Goal: Information Seeking & Learning: Find specific fact

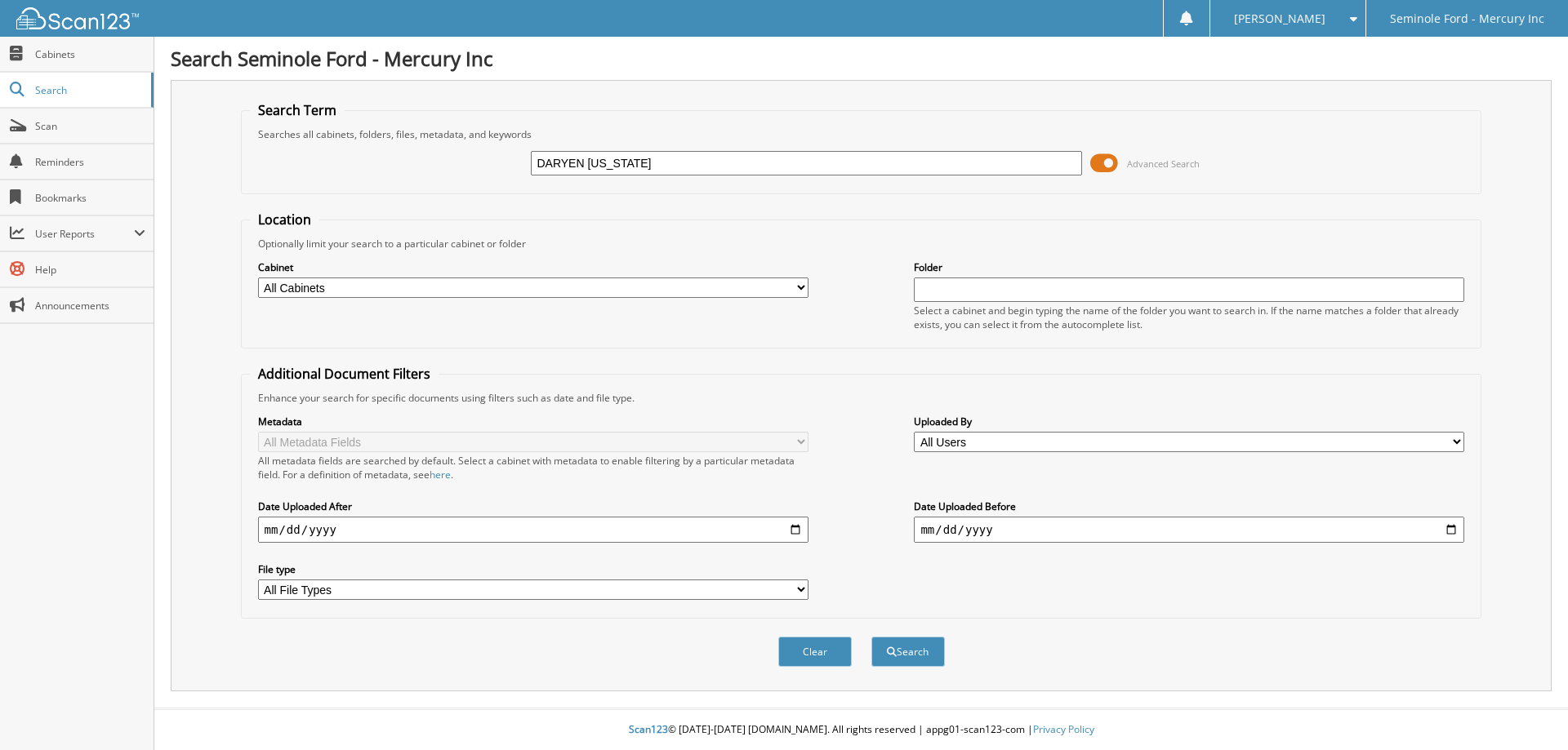
type input "DARYEN [US_STATE]"
click at [871, 637] on button "Search" at bounding box center [908, 652] width 73 height 30
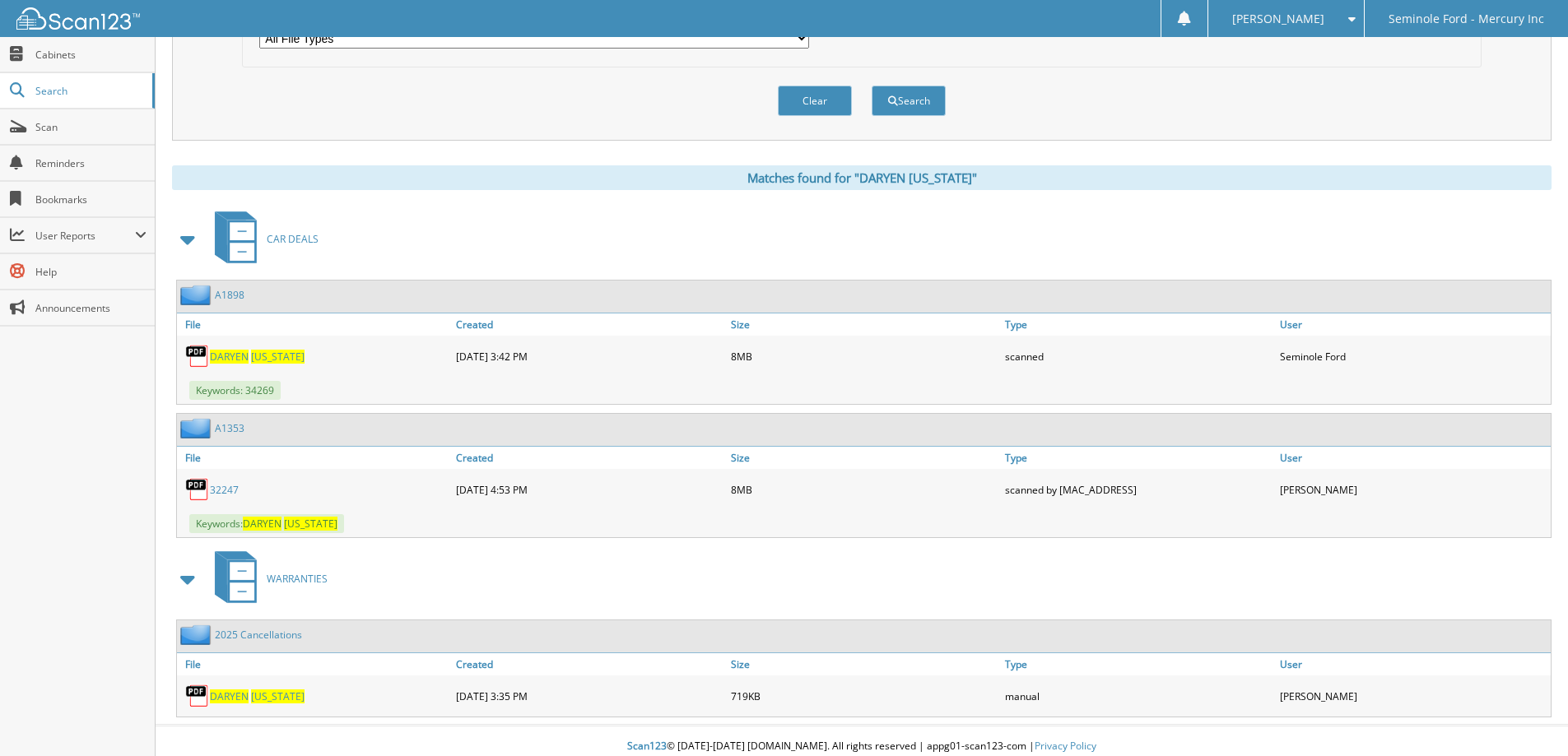
scroll to position [568, 0]
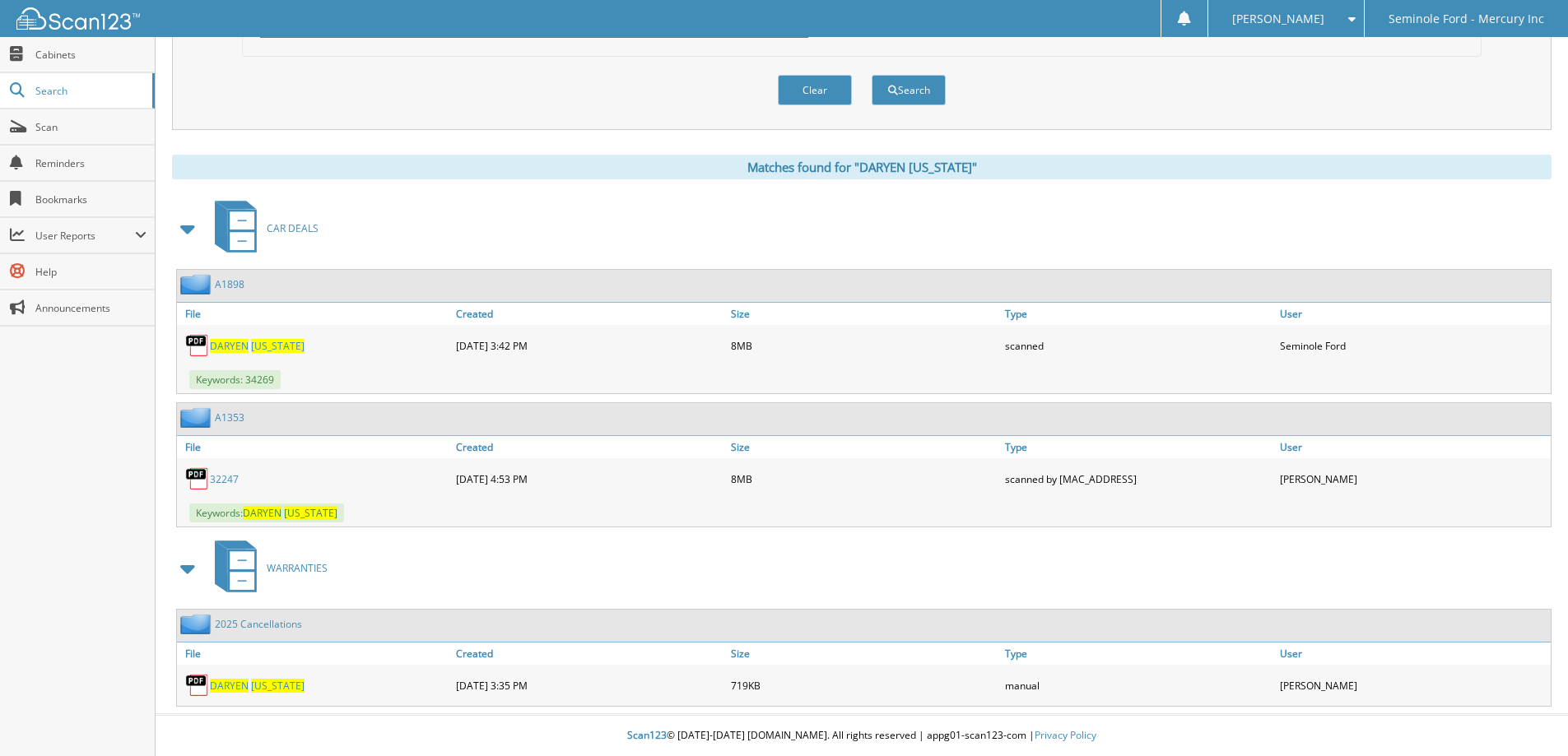
click at [259, 345] on span "[US_STATE]" at bounding box center [277, 345] width 53 height 14
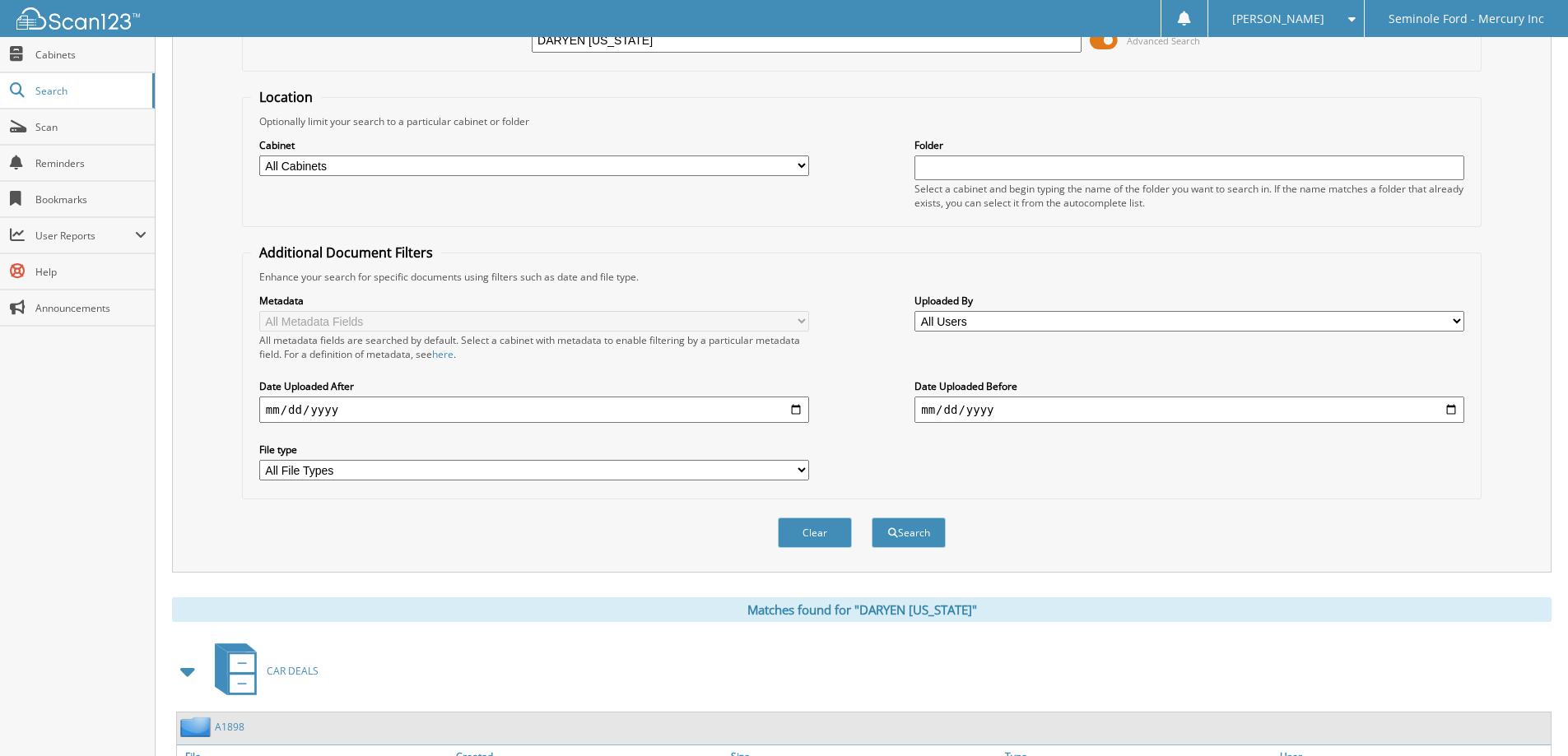
scroll to position [0, 0]
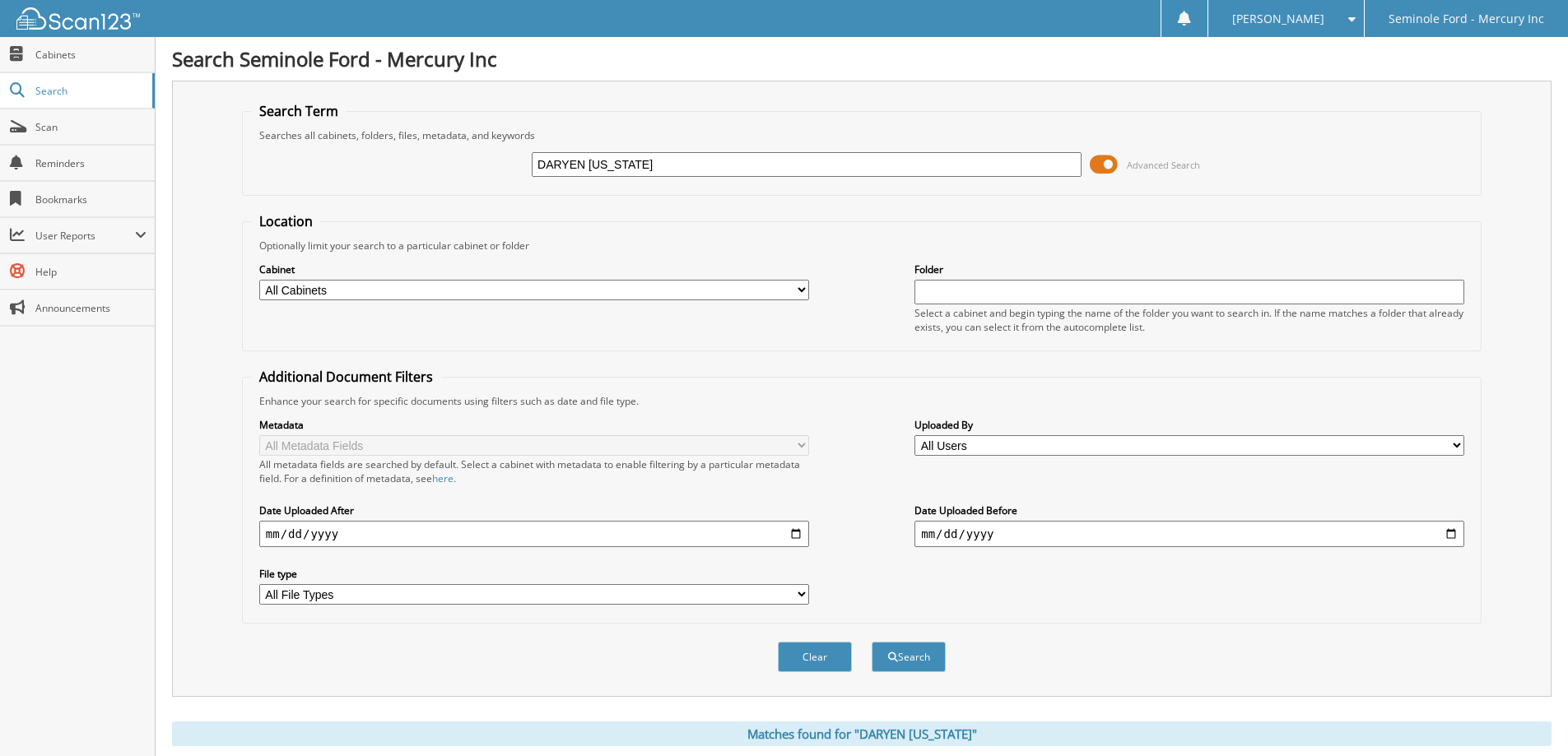
drag, startPoint x: 651, startPoint y: 160, endPoint x: 463, endPoint y: 166, distance: 188.1
click at [463, 166] on div "DARYEN [US_STATE] Advanced Search" at bounding box center [862, 164] width 1222 height 44
paste input "162920"
type input "162920"
click at [872, 642] on button "Search" at bounding box center [908, 657] width 74 height 30
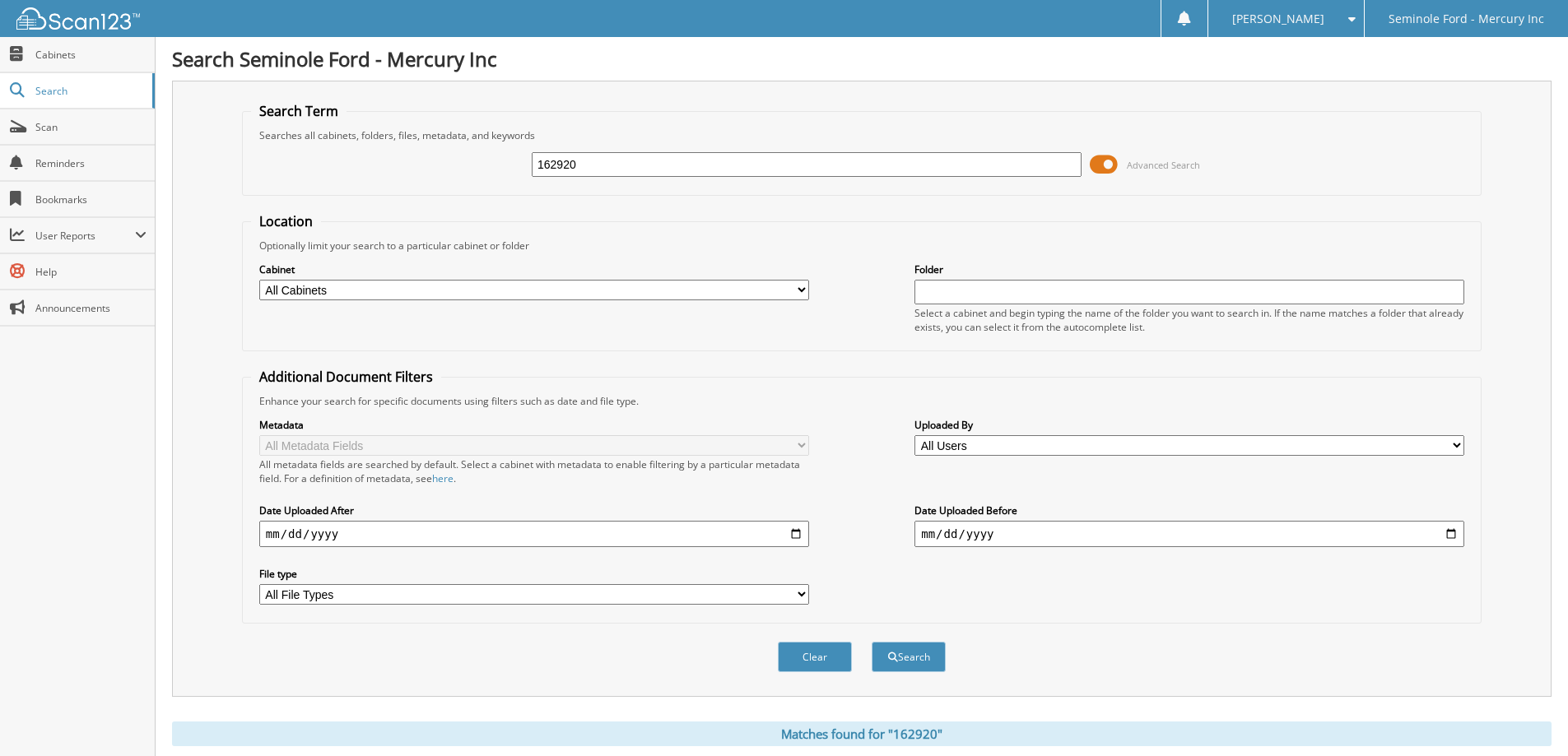
drag, startPoint x: 632, startPoint y: 168, endPoint x: 385, endPoint y: 178, distance: 247.2
click at [390, 179] on div "162920 Advanced Search" at bounding box center [862, 164] width 1222 height 44
type input "A1954"
click at [872, 642] on button "Search" at bounding box center [908, 657] width 74 height 30
